Goal: Transaction & Acquisition: Subscribe to service/newsletter

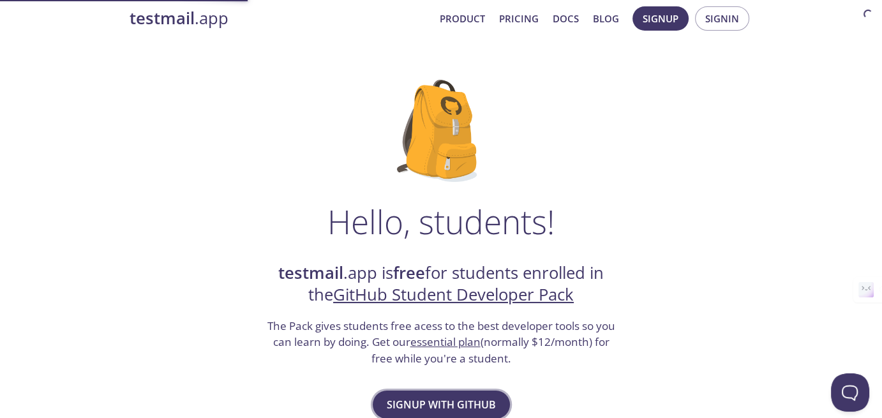
scroll to position [8, 0]
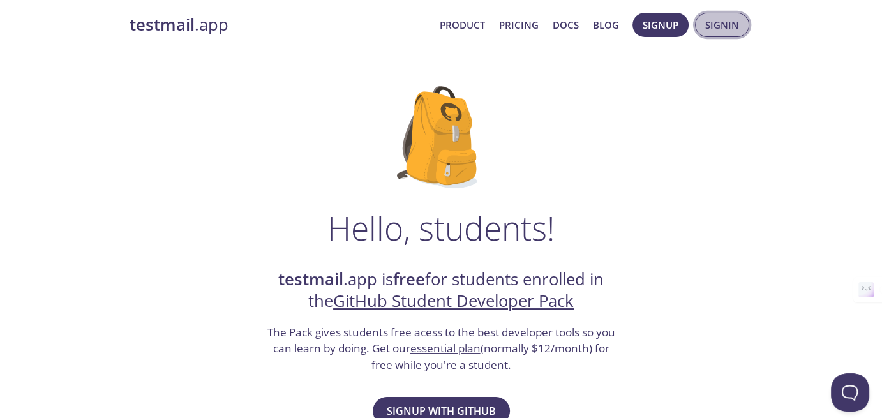
click at [721, 21] on span "Signin" at bounding box center [723, 25] width 34 height 17
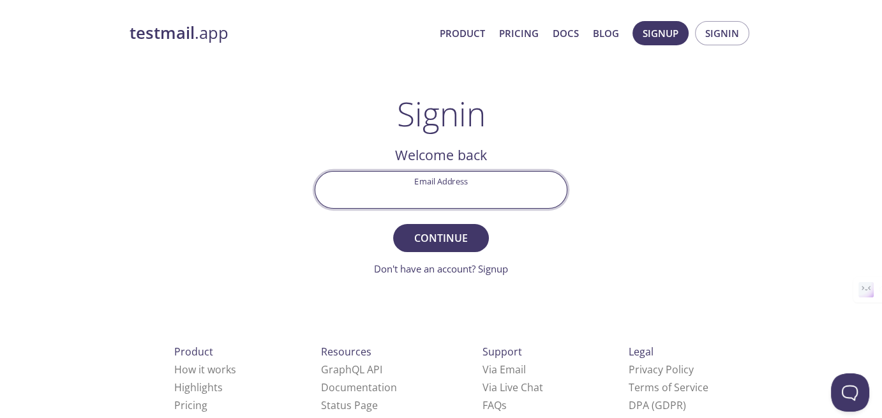
click at [417, 191] on input "Email Address" at bounding box center [441, 190] width 252 height 36
type input "[EMAIL_ADDRESS][DOMAIN_NAME]"
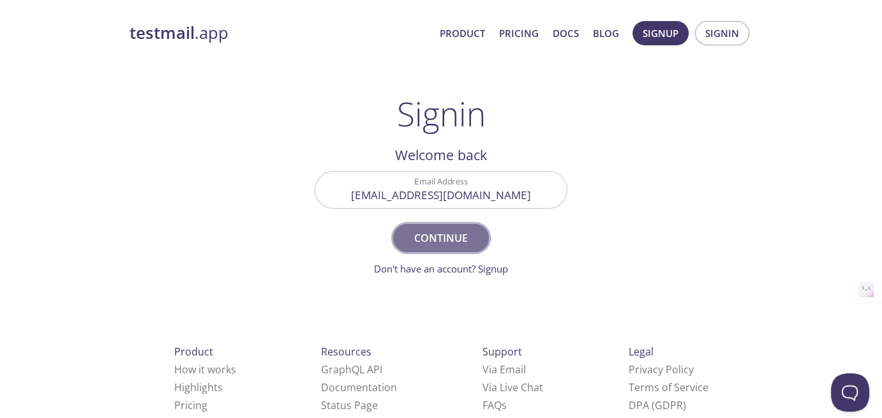
click at [447, 238] on span "Continue" at bounding box center [441, 238] width 68 height 18
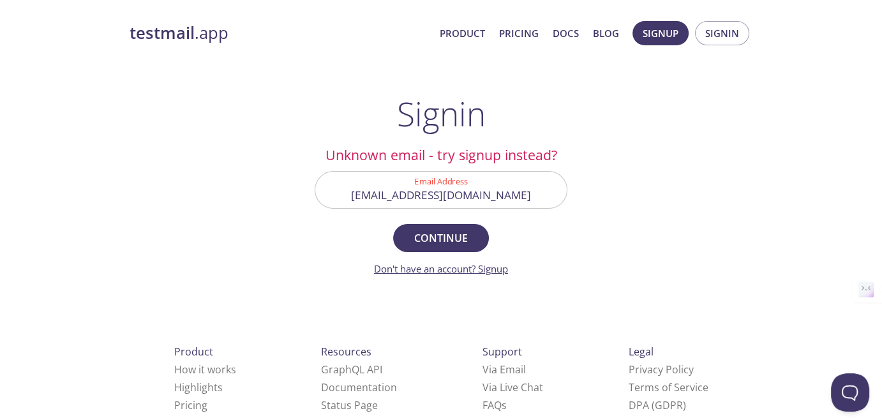
click at [506, 273] on link "Don't have an account? Signup" at bounding box center [441, 268] width 134 height 13
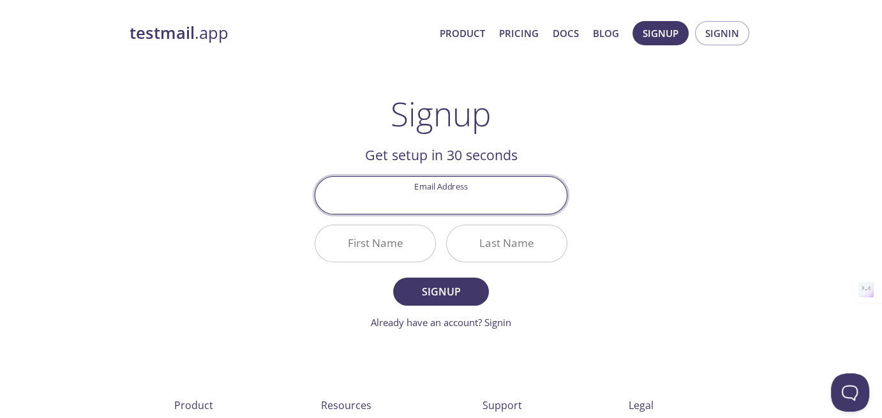
click at [456, 196] on input "Email Address" at bounding box center [441, 195] width 252 height 36
type input "[EMAIL_ADDRESS][DOMAIN_NAME]"
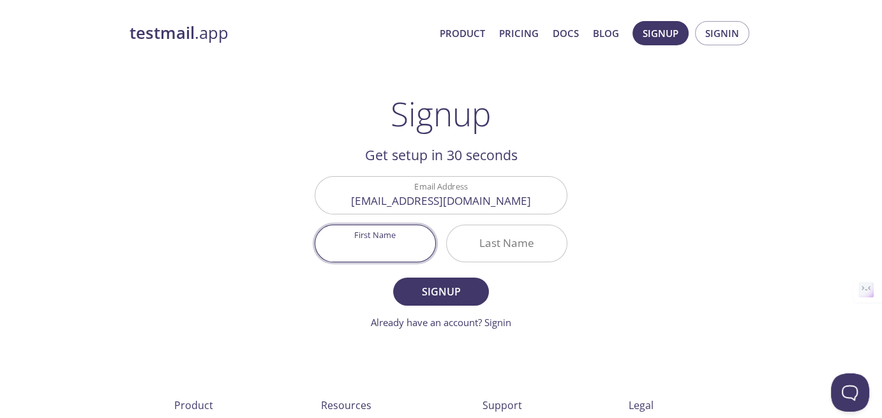
click at [414, 236] on input "First Name" at bounding box center [375, 243] width 120 height 36
type input "Parishnav"
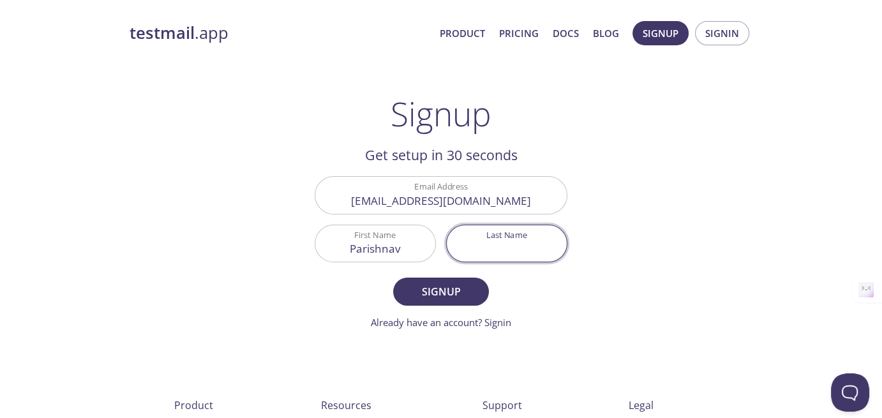
click at [517, 253] on input "Last Name" at bounding box center [507, 243] width 120 height 36
type input "[PERSON_NAME]"
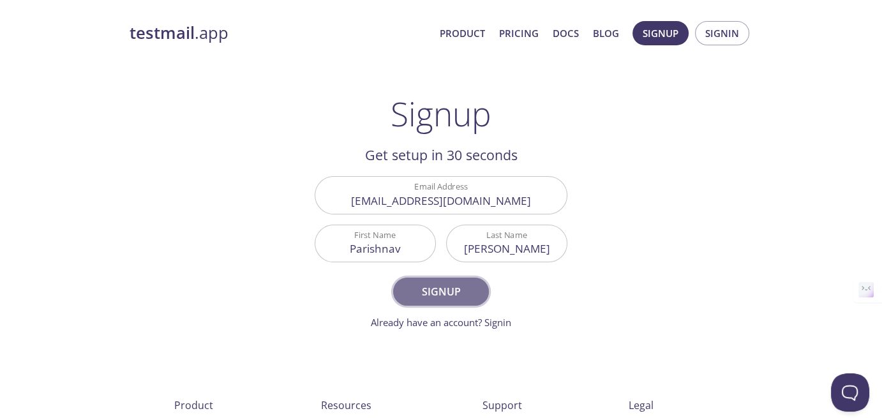
click at [455, 289] on span "Signup" at bounding box center [441, 292] width 68 height 18
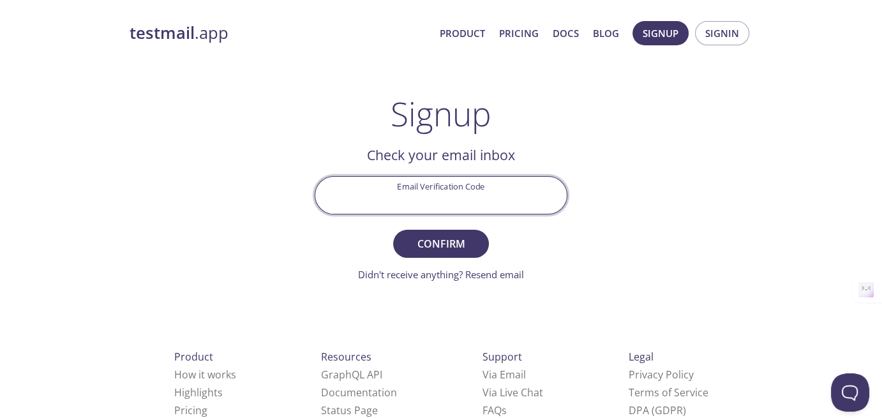
click at [448, 185] on input "Email Verification Code" at bounding box center [441, 195] width 252 height 36
paste input "DMEJSUV"
type input "DMEJSUV"
click at [393, 230] on button "Confirm" at bounding box center [441, 244] width 96 height 28
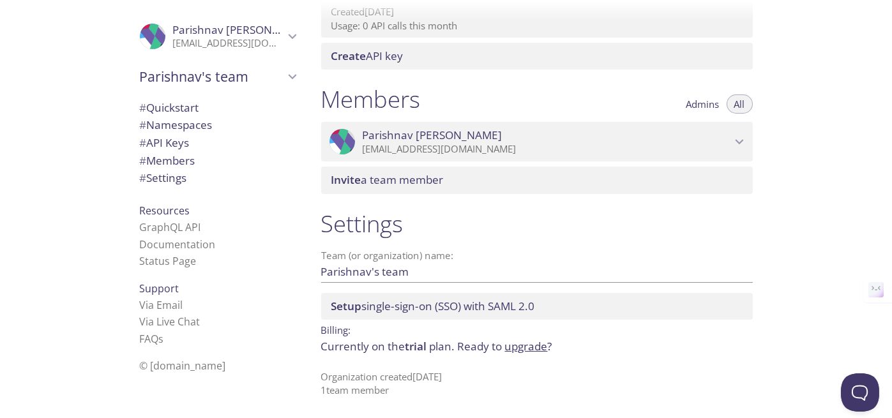
scroll to position [442, 0]
